Goal: Information Seeking & Learning: Learn about a topic

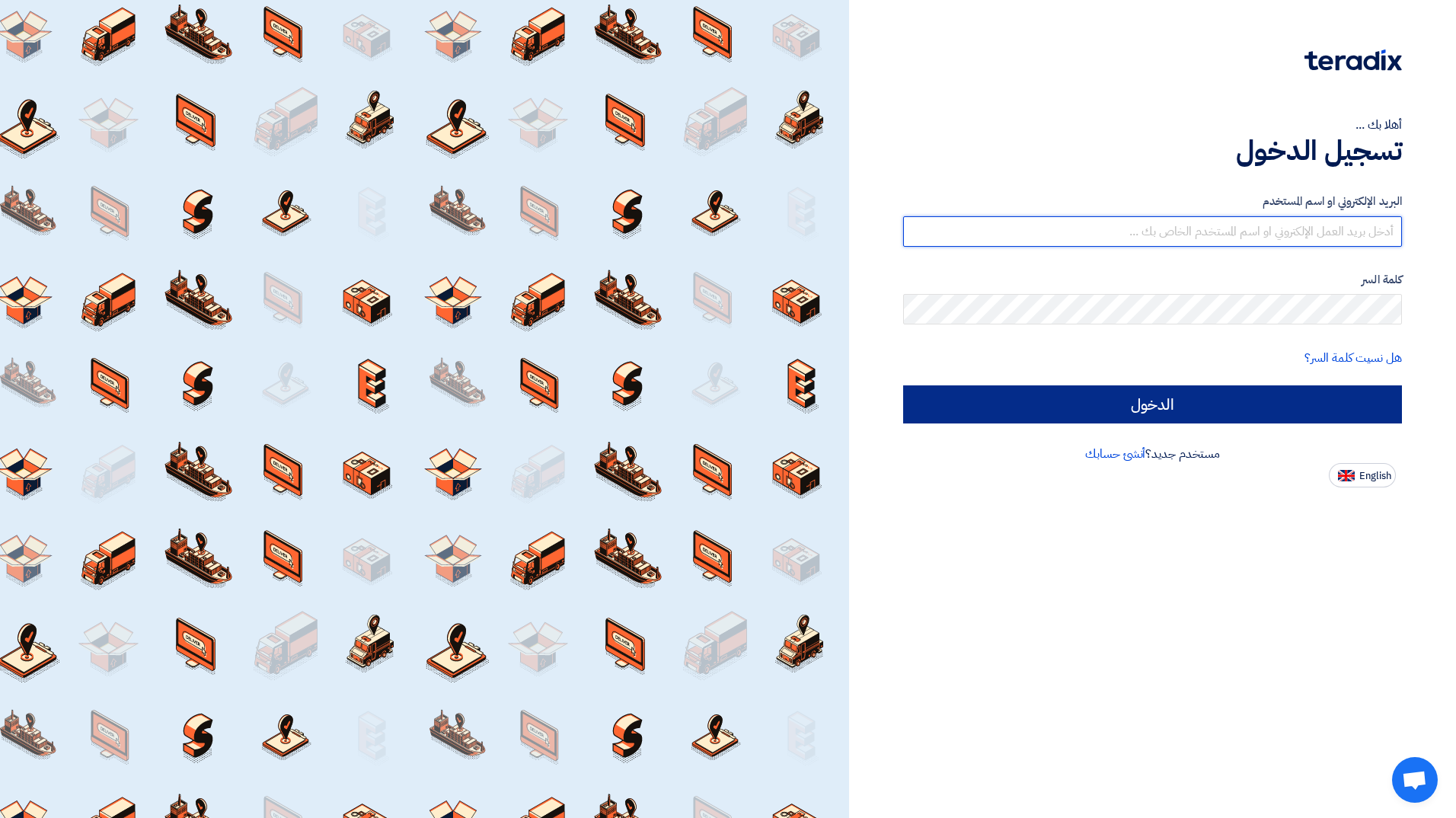
type input "[EMAIL_ADDRESS][PERSON_NAME][DOMAIN_NAME]"
click at [1273, 406] on input "الدخول" at bounding box center [1153, 404] width 499 height 38
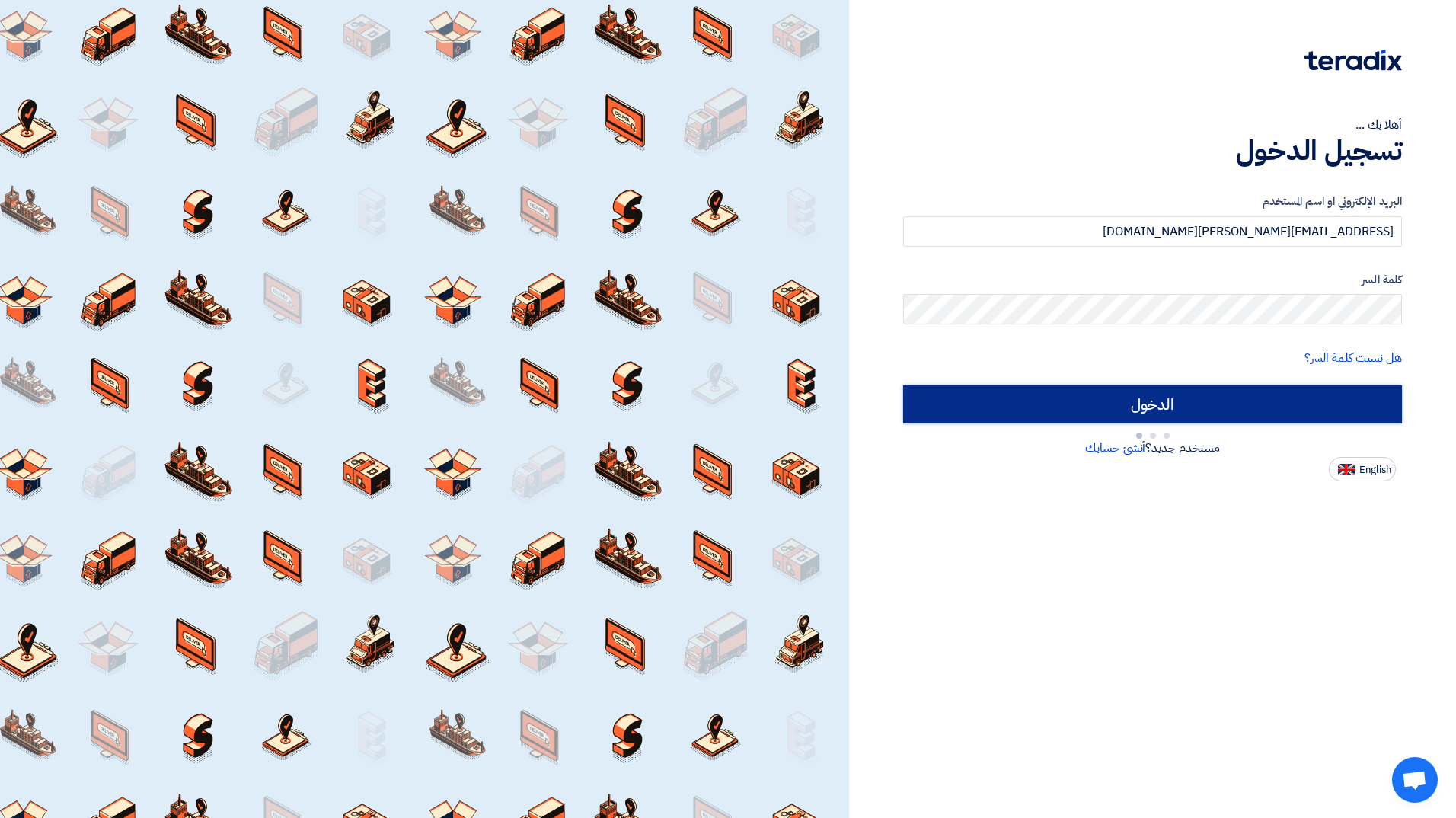
type input "Sign in"
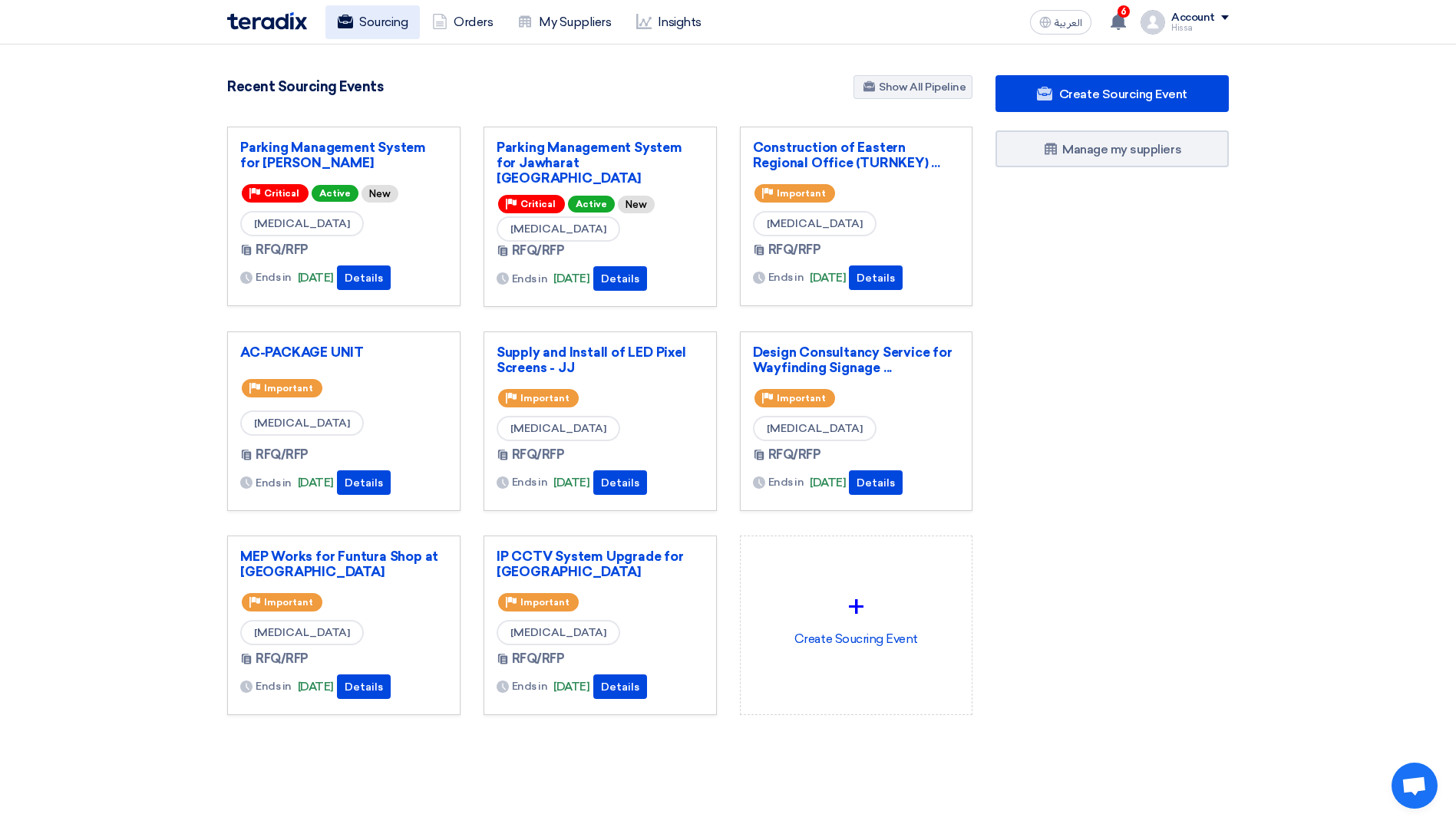
click at [398, 27] on link "Sourcing" at bounding box center [372, 22] width 94 height 34
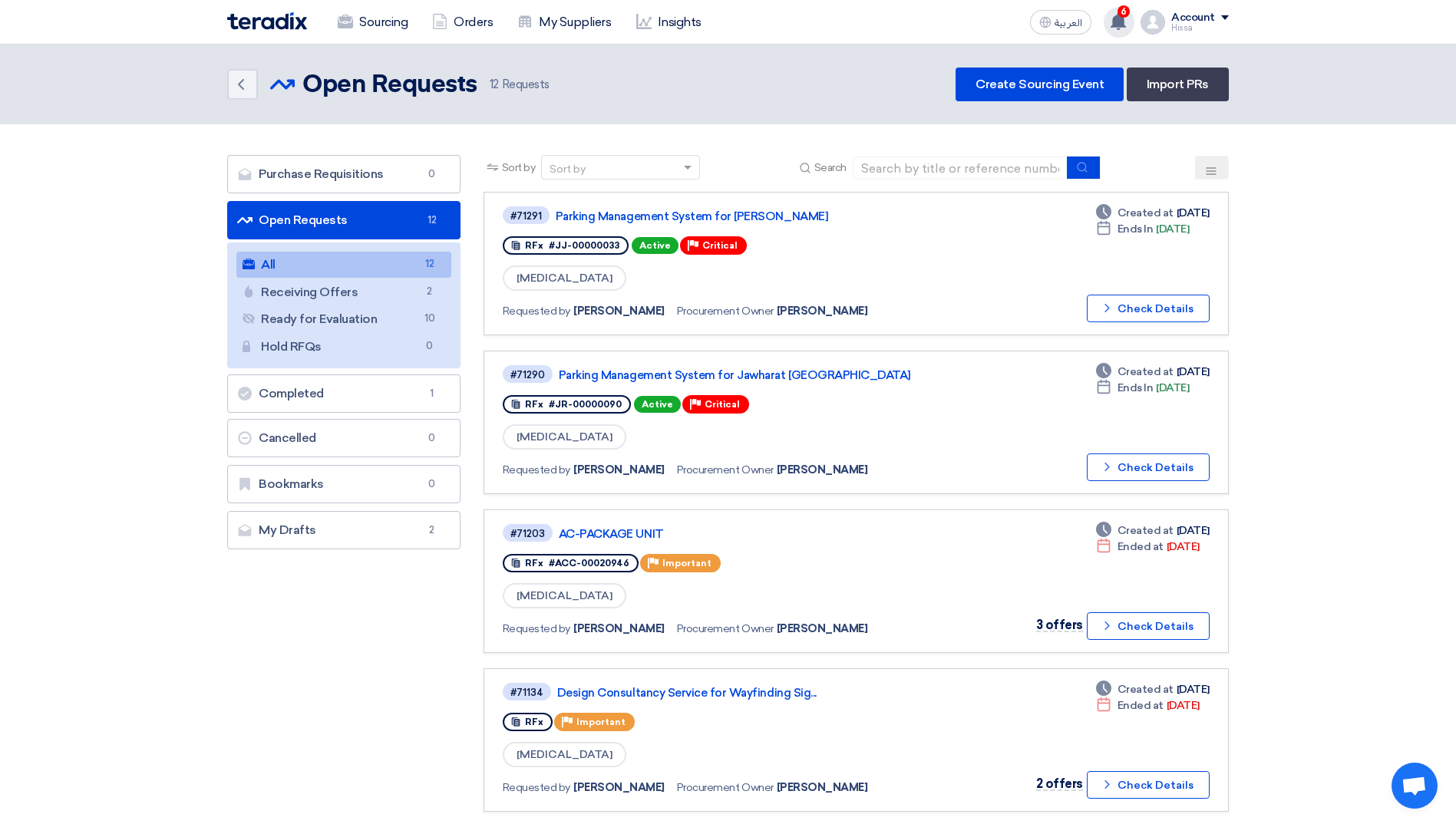
click at [1115, 23] on use at bounding box center [1118, 22] width 16 height 17
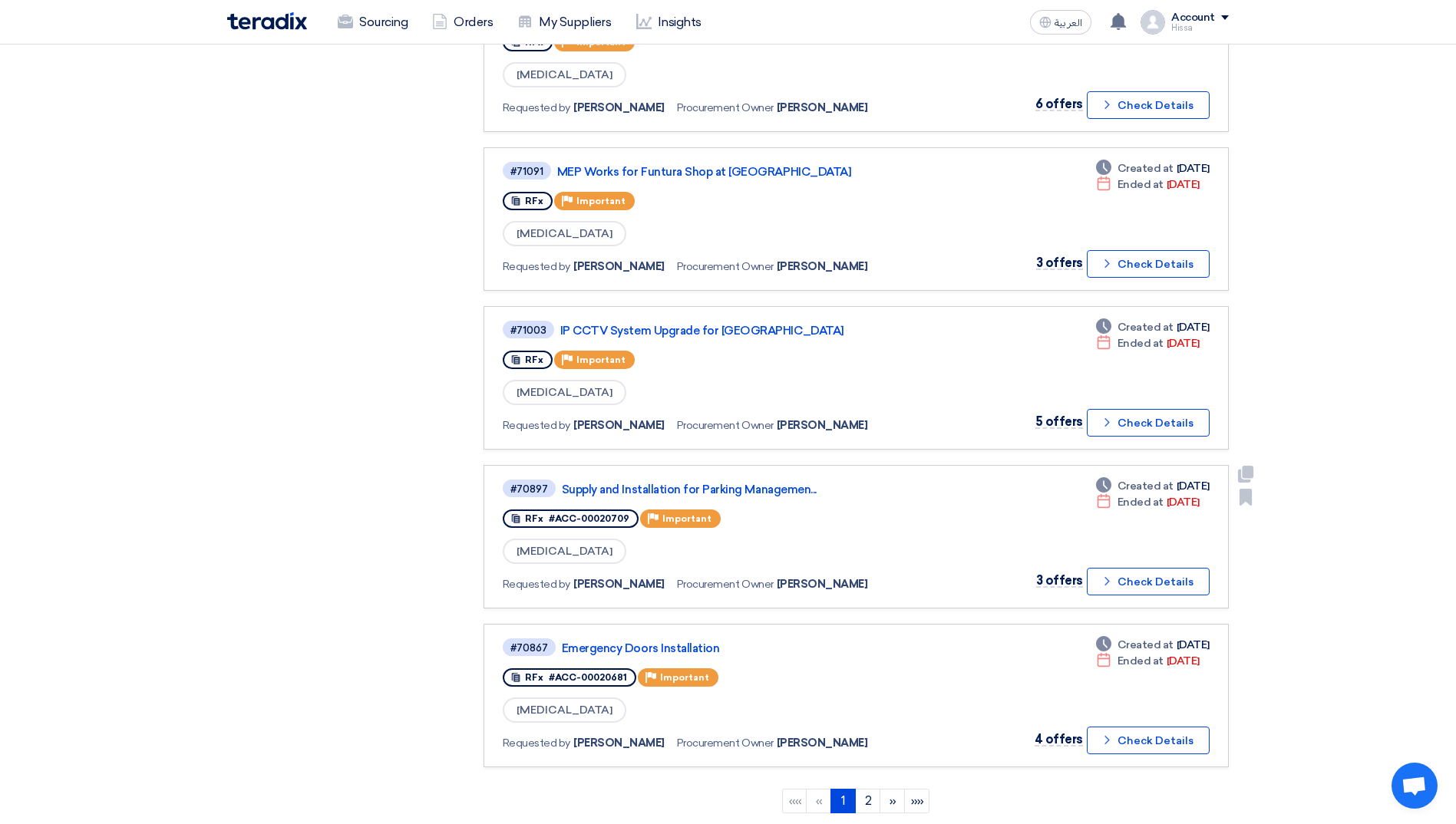
scroll to position [1074, 0]
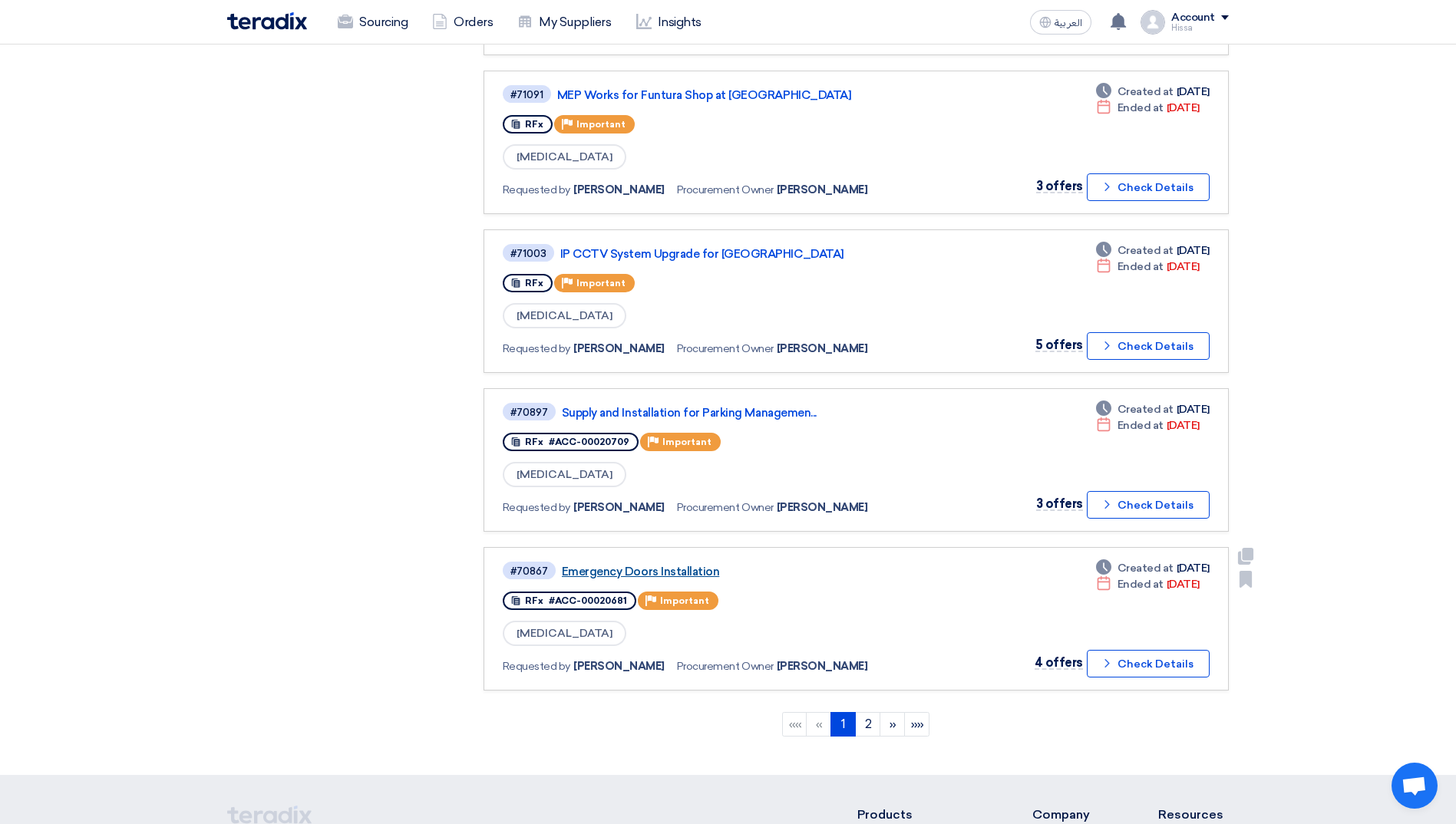
click at [648, 573] on link "Emergency Doors Installation" at bounding box center [754, 572] width 384 height 14
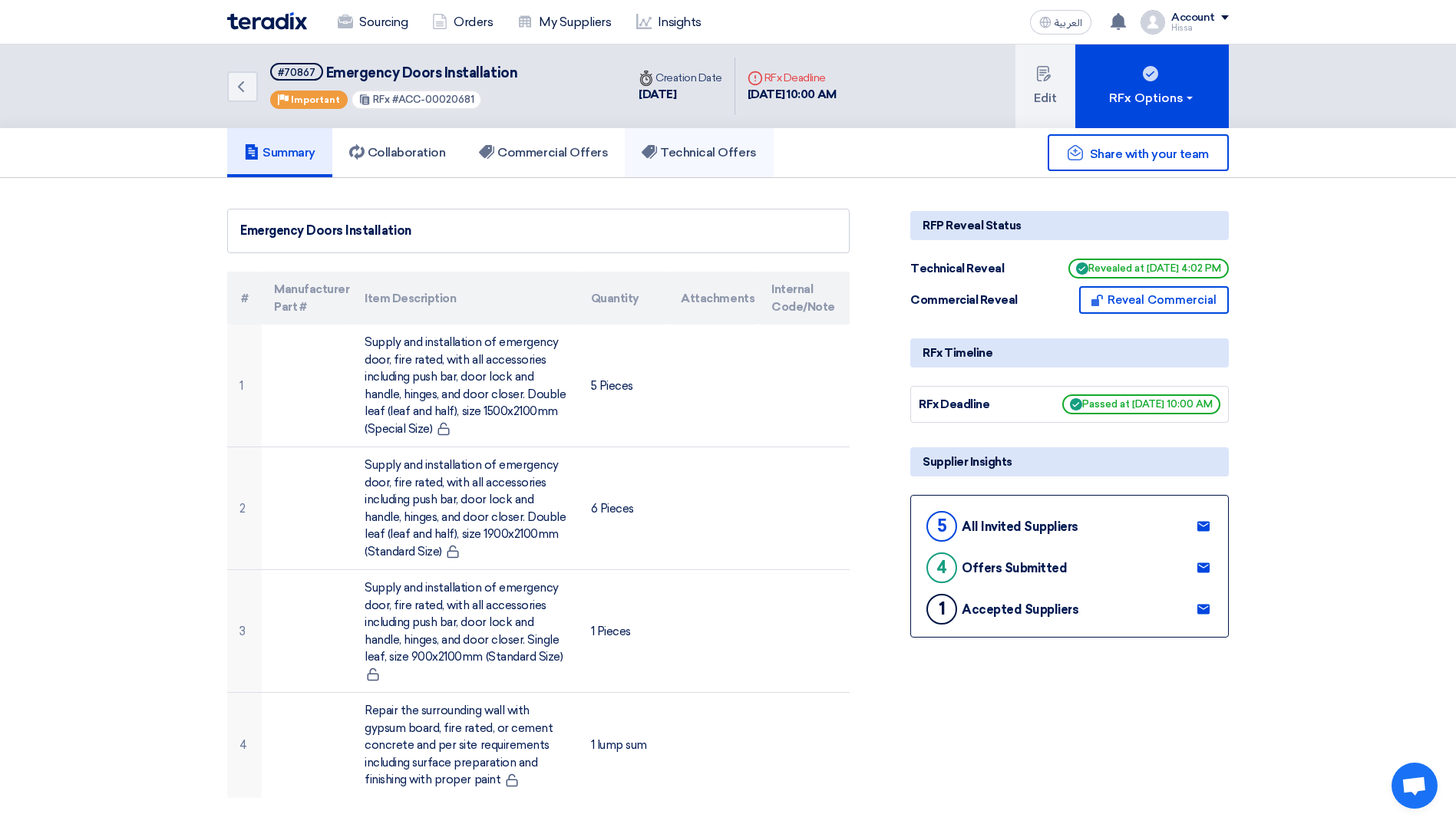
click at [668, 155] on h5 "Technical Offers" at bounding box center [699, 153] width 114 height 16
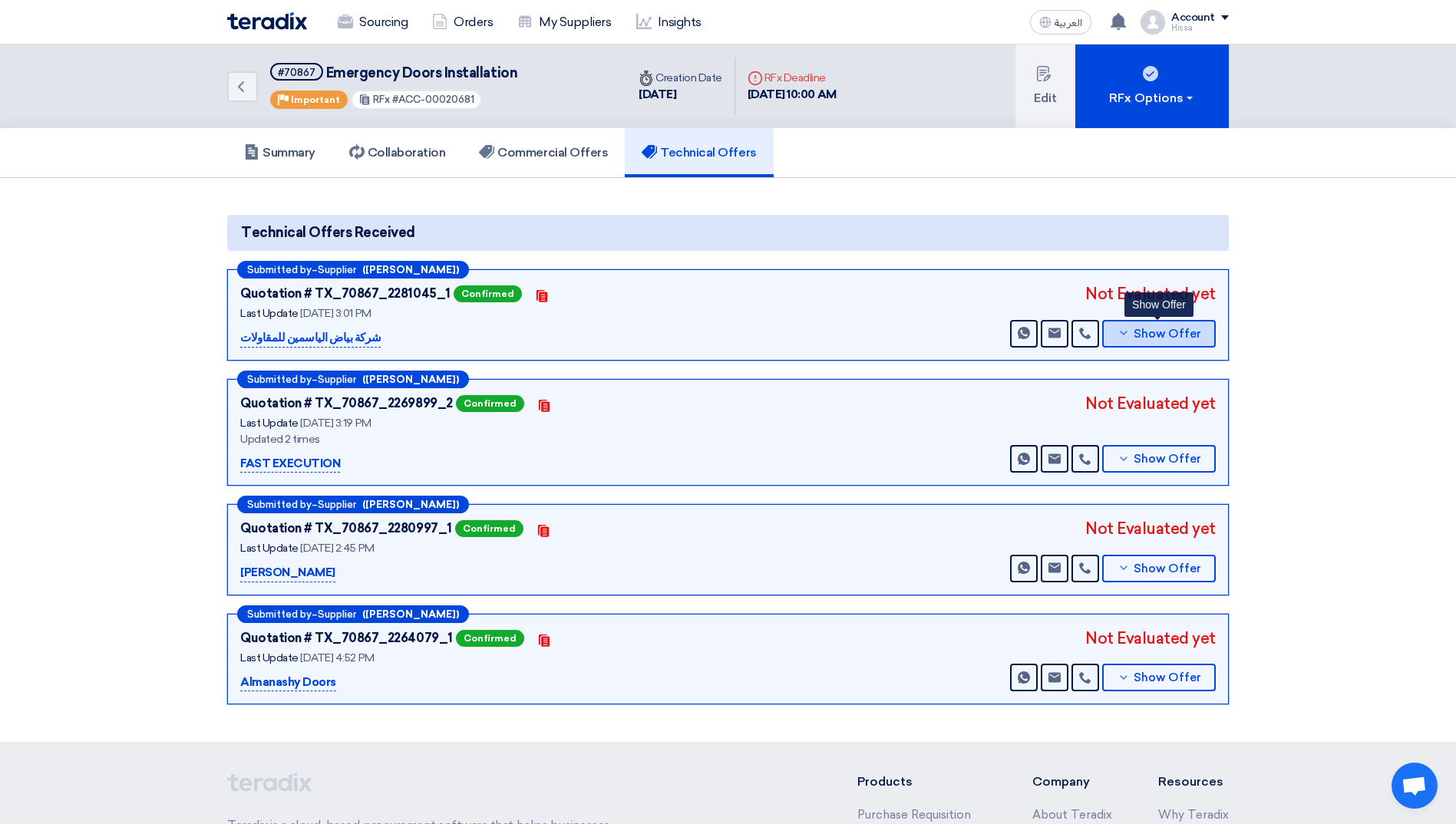
click at [1110, 332] on button "Show Offer" at bounding box center [1159, 333] width 114 height 27
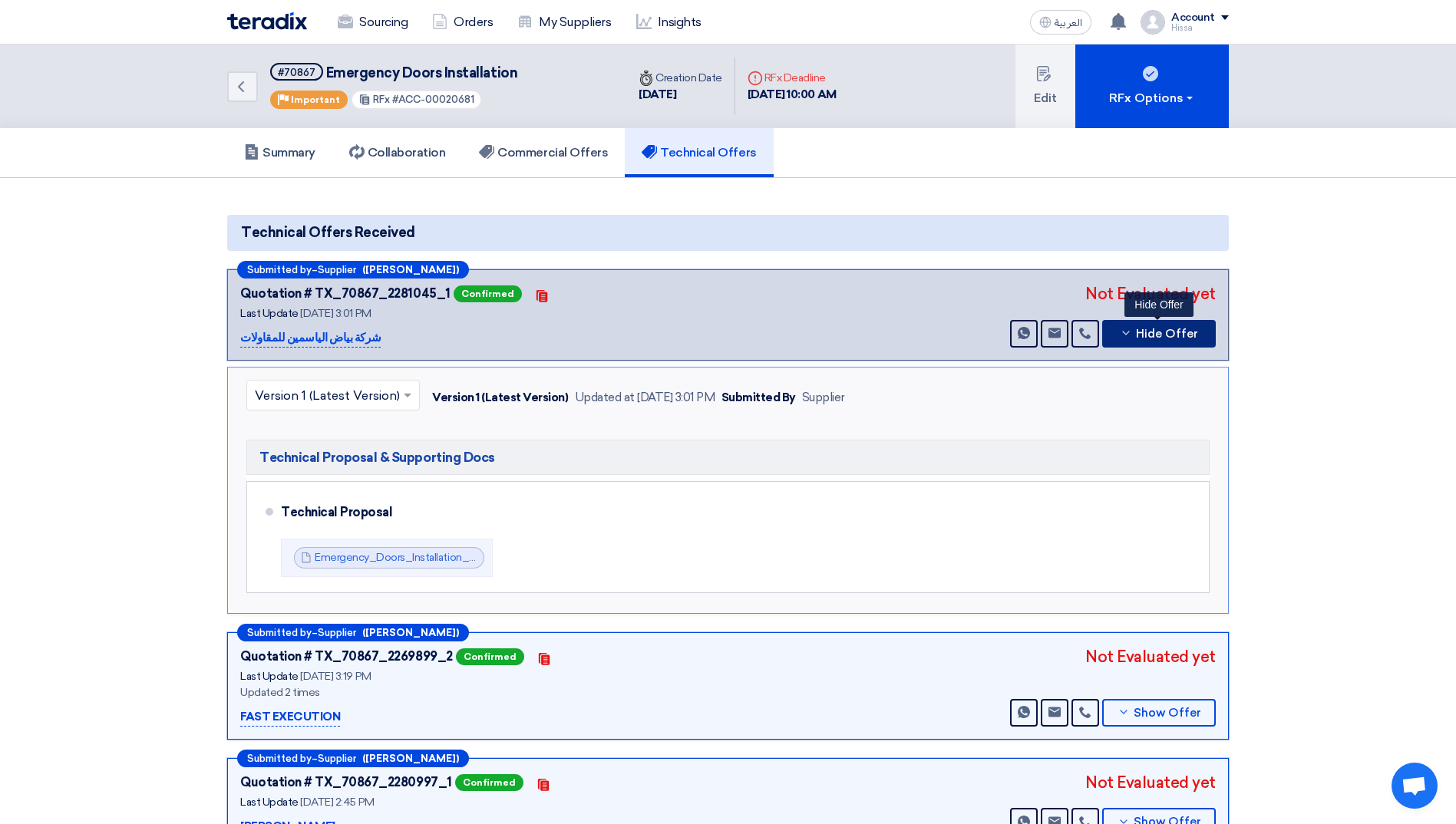
click at [1110, 331] on button "Hide Offer" at bounding box center [1159, 333] width 114 height 27
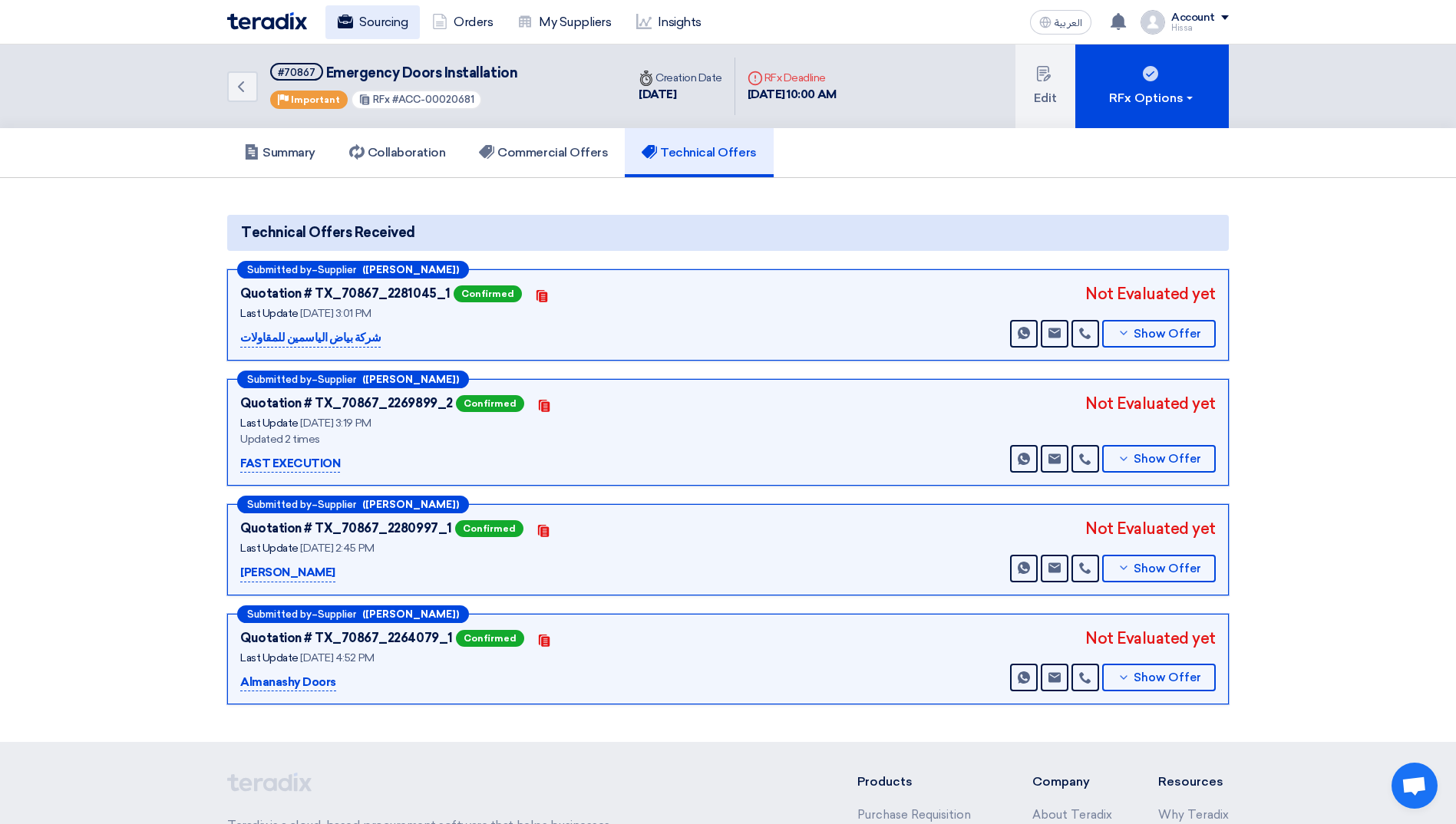
click at [355, 30] on link "Sourcing" at bounding box center [372, 22] width 94 height 34
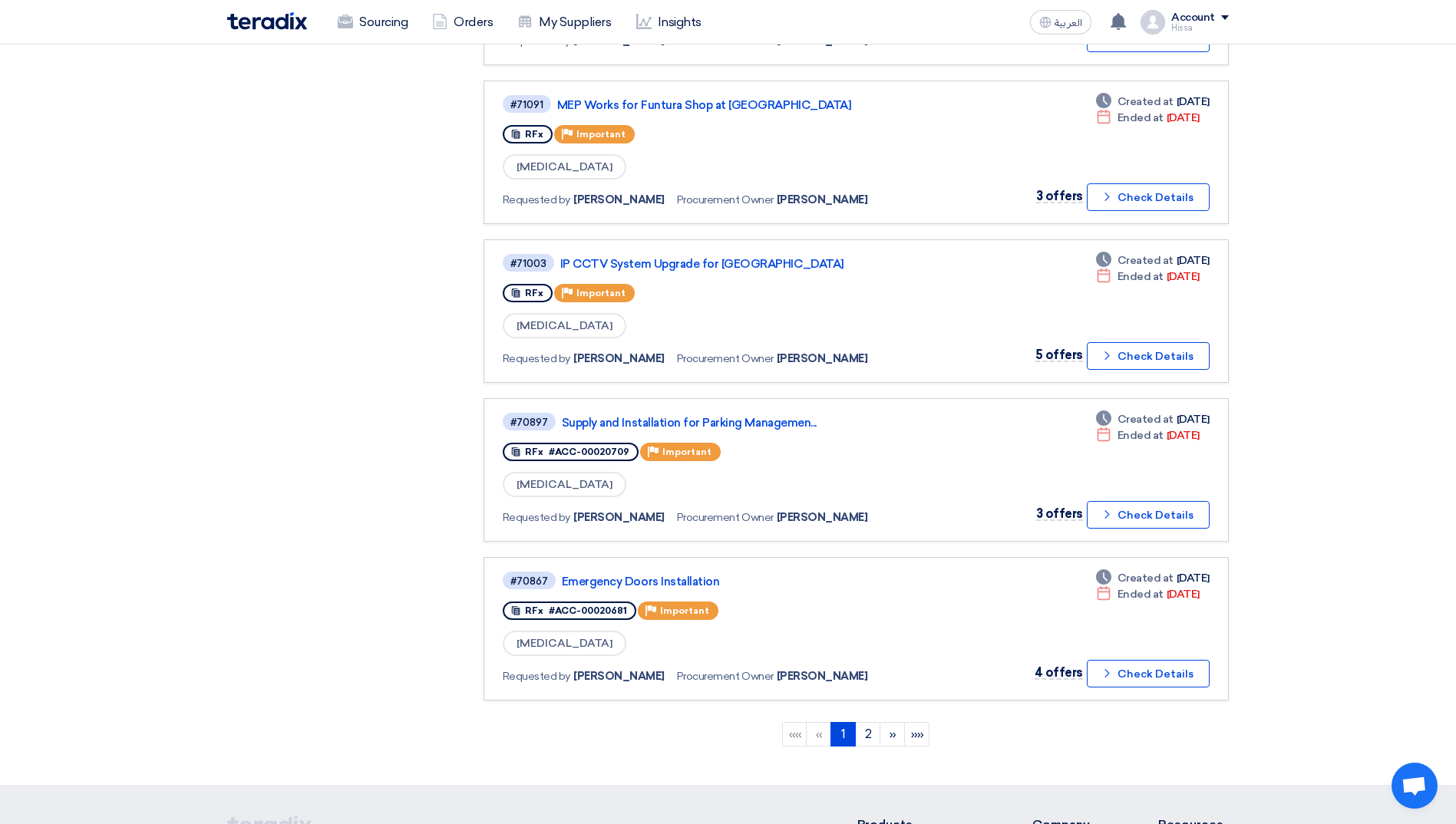
scroll to position [1227, 0]
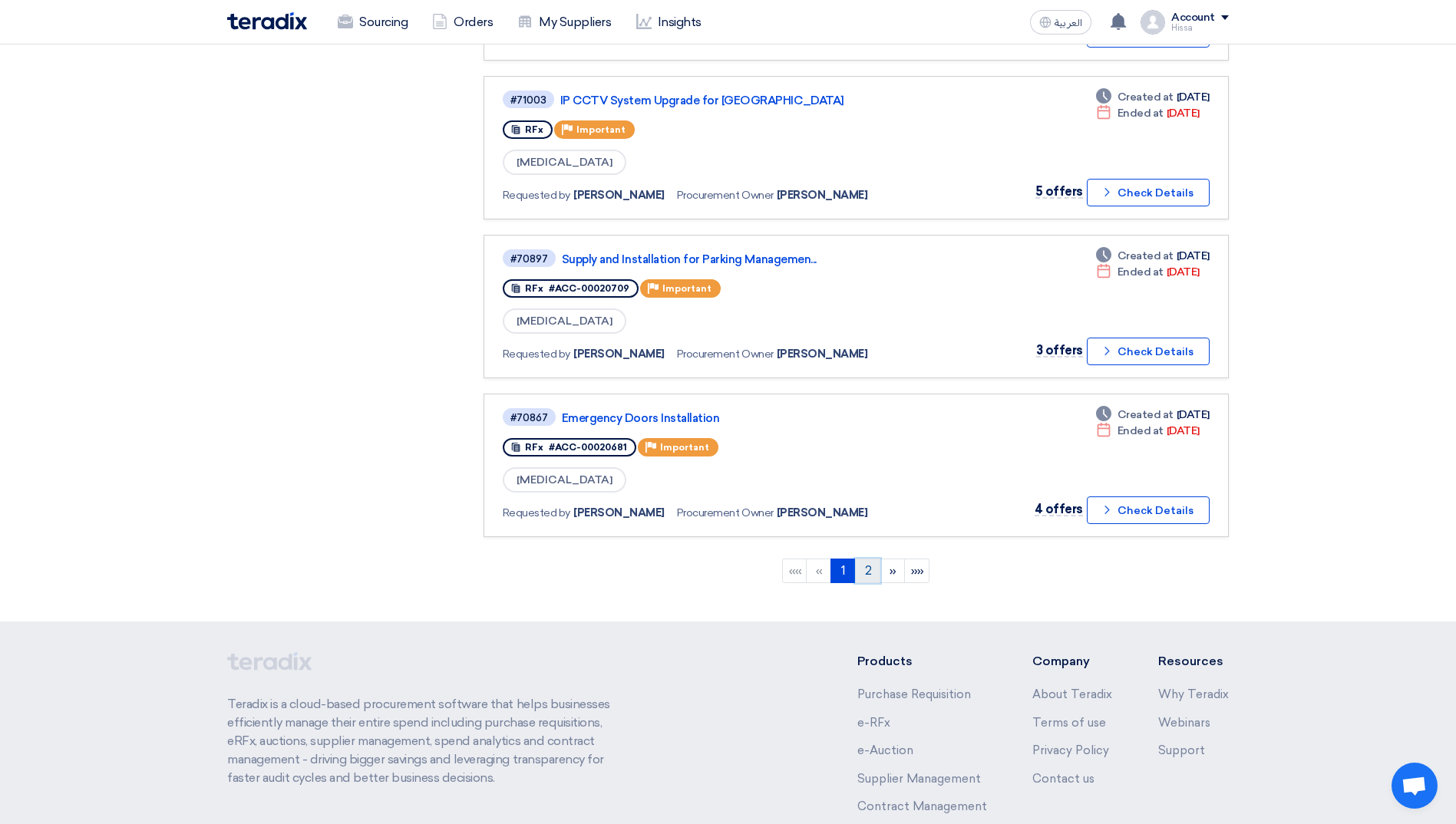
click at [875, 576] on link "2" at bounding box center [867, 570] width 25 height 24
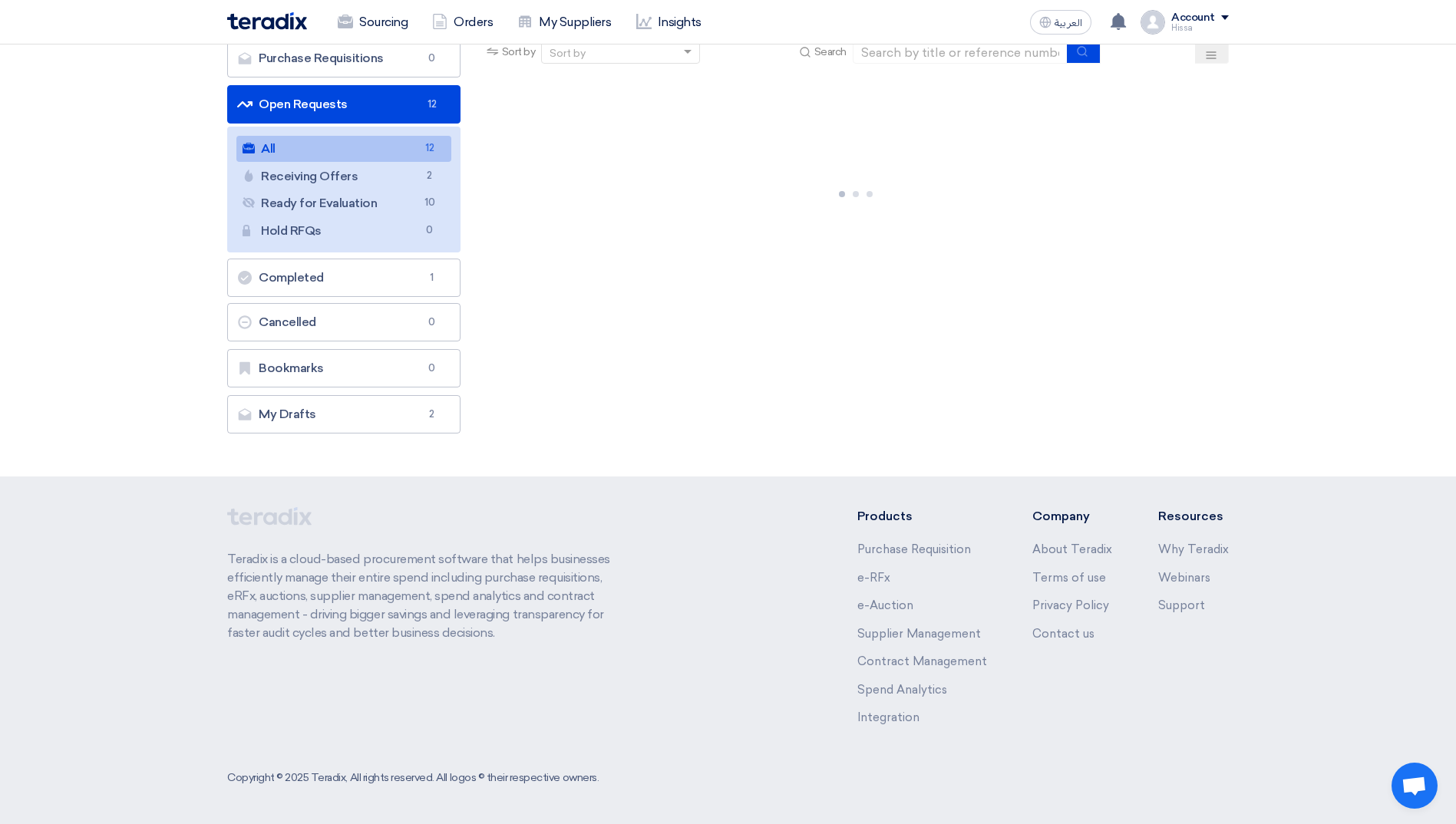
scroll to position [0, 0]
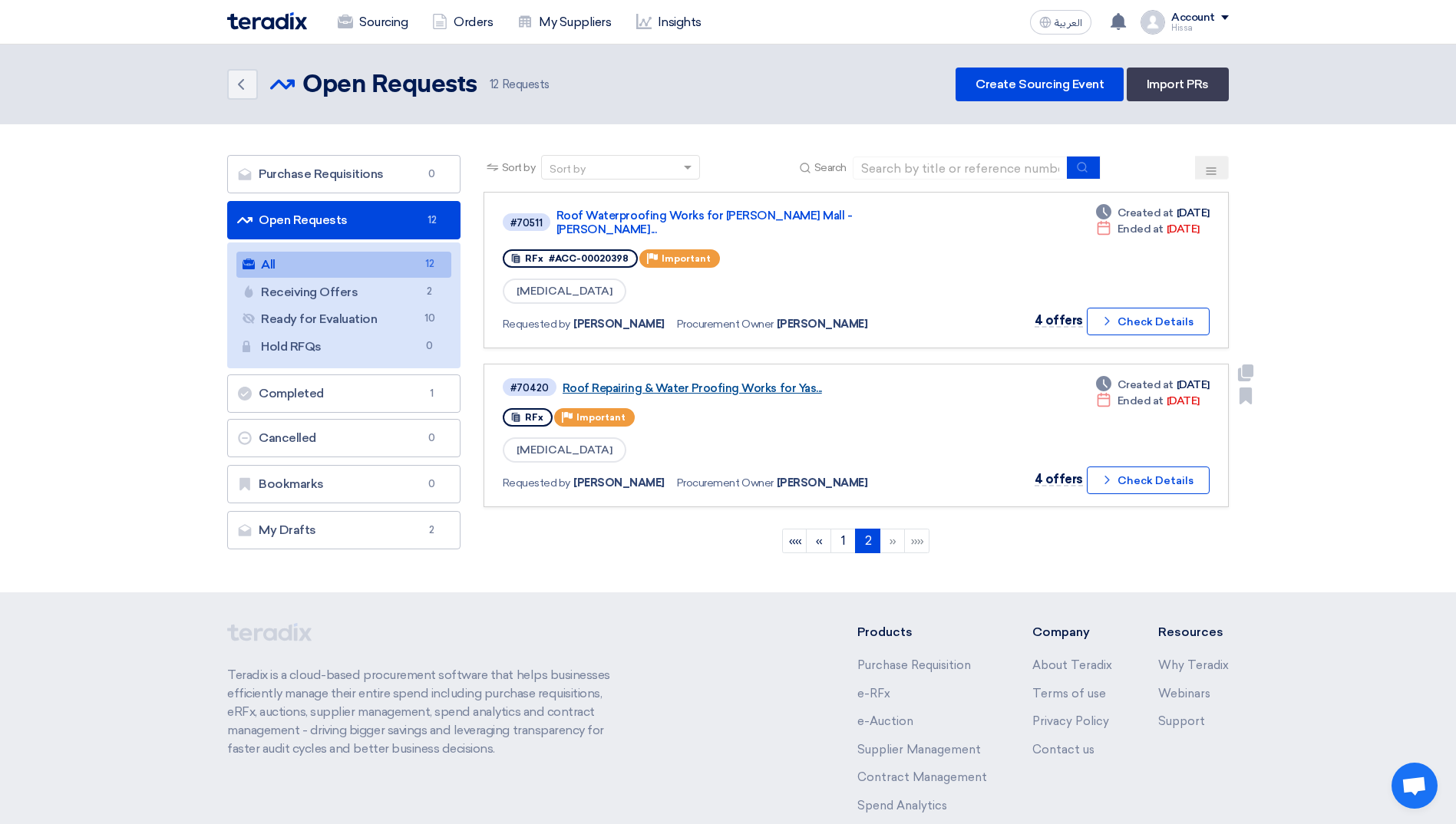
click at [668, 381] on link "Roof Repairing & Water Proofing Works for Yas..." at bounding box center [755, 389] width 384 height 14
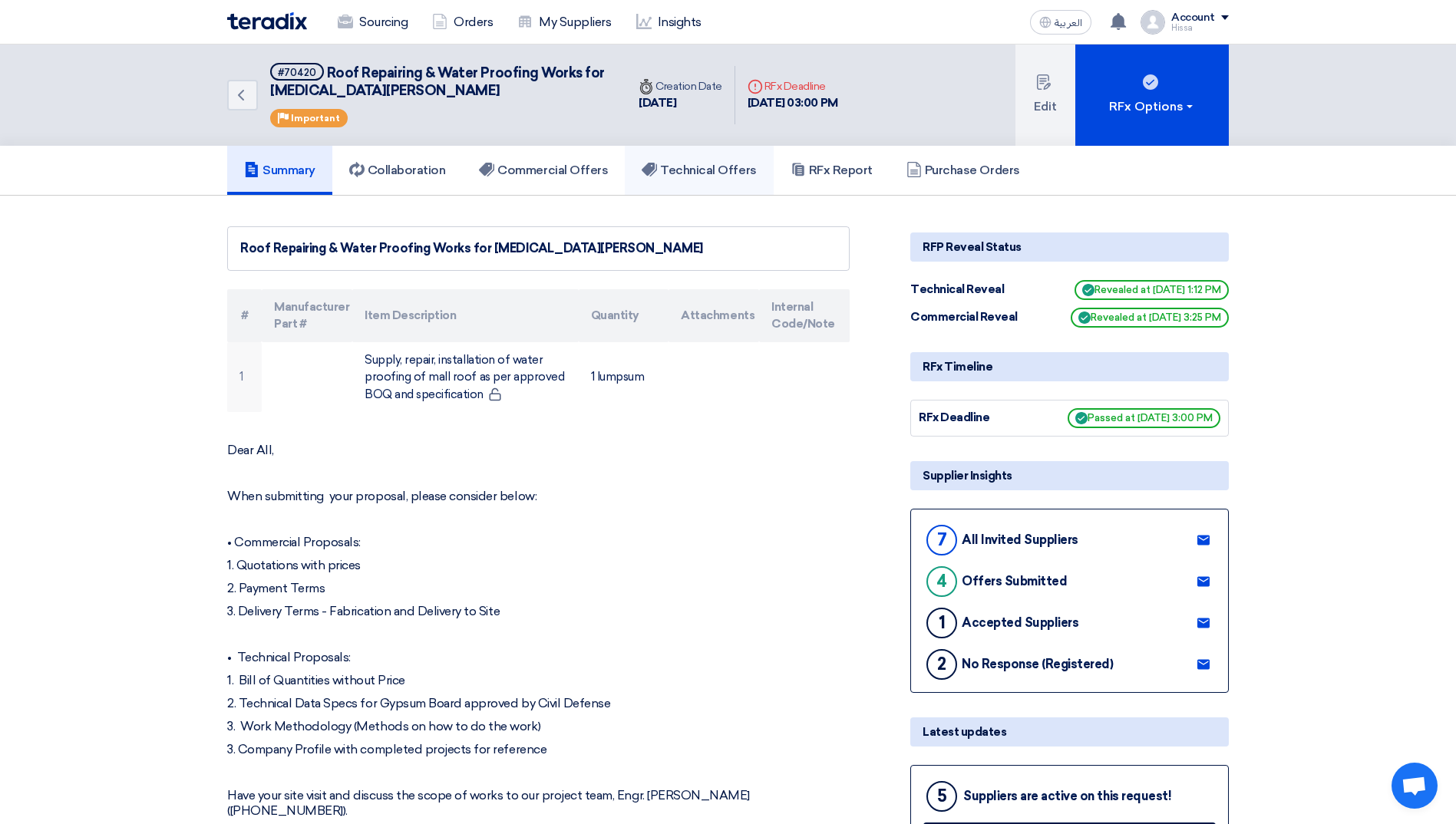
click at [717, 181] on link "Technical Offers" at bounding box center [698, 170] width 148 height 49
